Goal: Task Accomplishment & Management: Manage account settings

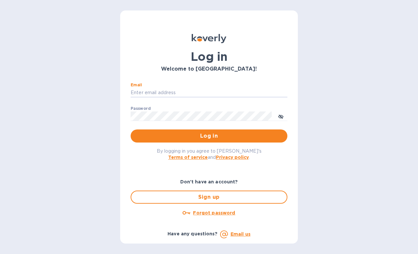
click at [173, 88] on input "Email" at bounding box center [209, 93] width 157 height 10
type input "[EMAIL_ADDRESS][DOMAIN_NAME]"
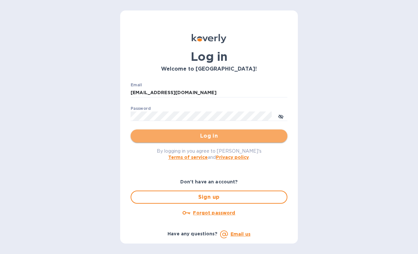
click at [201, 138] on span "Log in" at bounding box center [209, 136] width 146 height 8
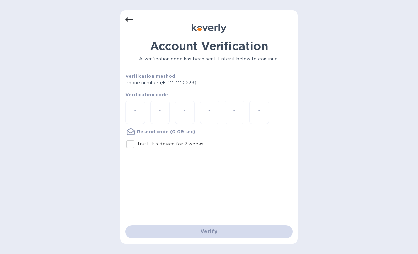
click at [138, 113] on input "number" at bounding box center [135, 112] width 8 height 12
type input "3"
type input "1"
type input "4"
type input "2"
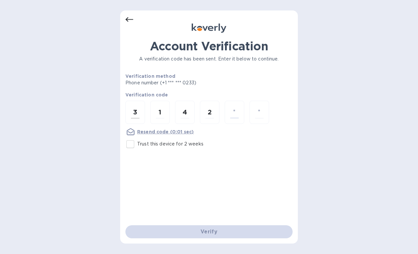
type input "9"
type input "7"
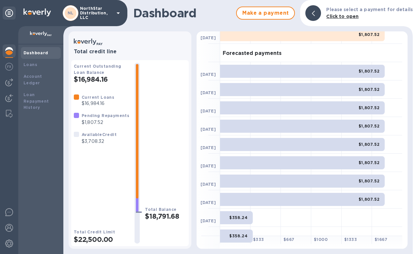
scroll to position [34, 0]
